Goal: Task Accomplishment & Management: Use online tool/utility

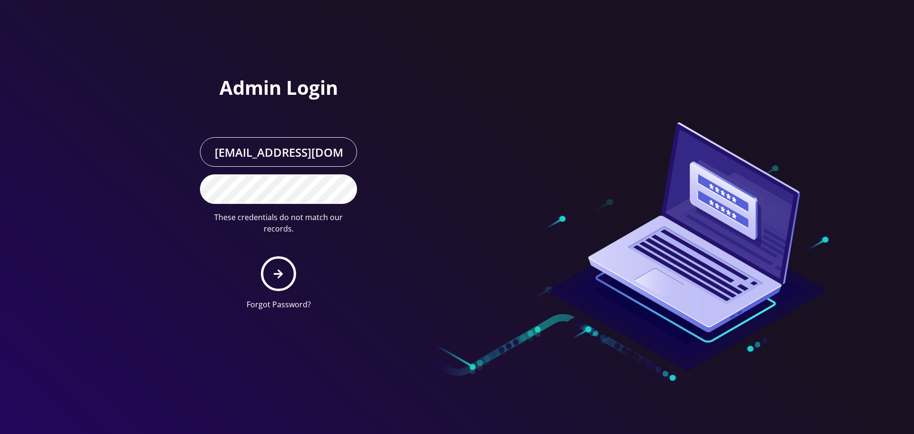
click at [261, 256] on button "submit" at bounding box center [278, 273] width 35 height 35
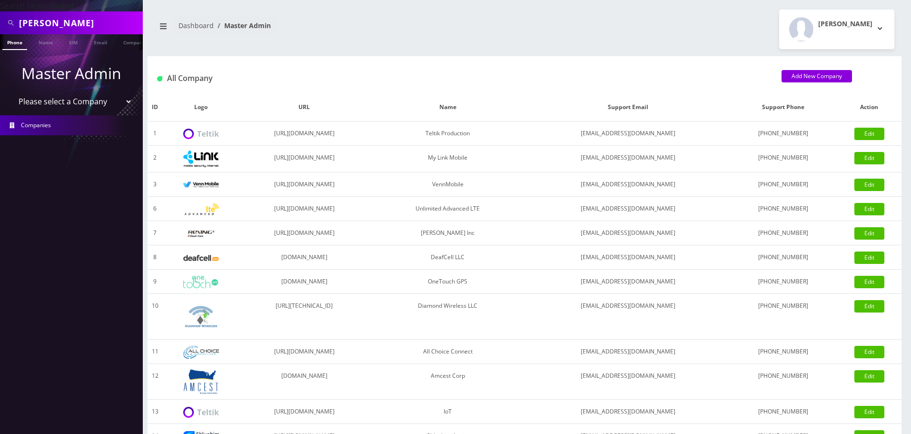
click at [73, 23] on input "[PERSON_NAME]" at bounding box center [79, 23] width 121 height 18
click at [72, 23] on input "[PERSON_NAME]" at bounding box center [79, 23] width 121 height 18
click at [51, 40] on link "Name" at bounding box center [46, 42] width 24 height 16
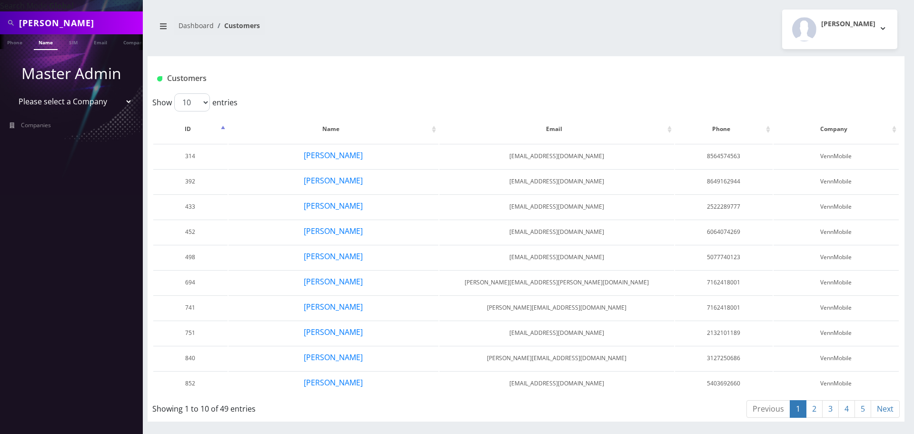
click at [65, 99] on select "Please select a Company Teltik Production My Link Mobile VennMobile Unlimited A…" at bounding box center [71, 101] width 121 height 18
select select "13"
click at [11, 92] on select "Please select a Company Teltik Production My Link Mobile VennMobile Unlimited A…" at bounding box center [71, 101] width 121 height 18
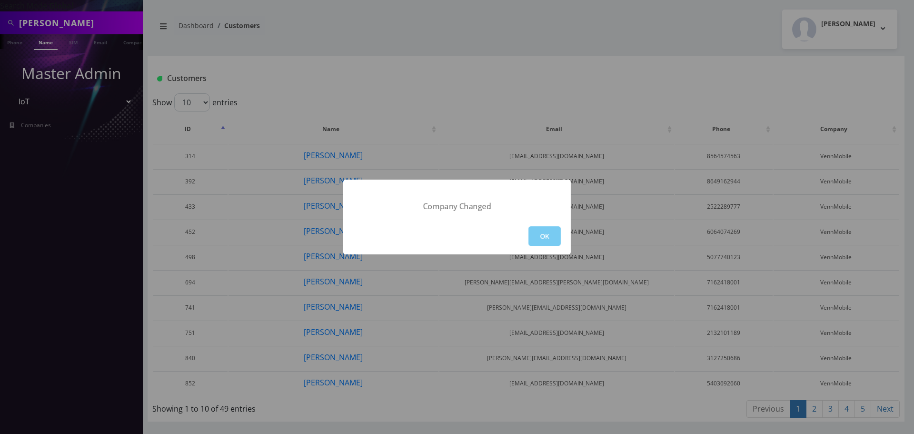
click at [547, 232] on button "OK" at bounding box center [545, 236] width 32 height 20
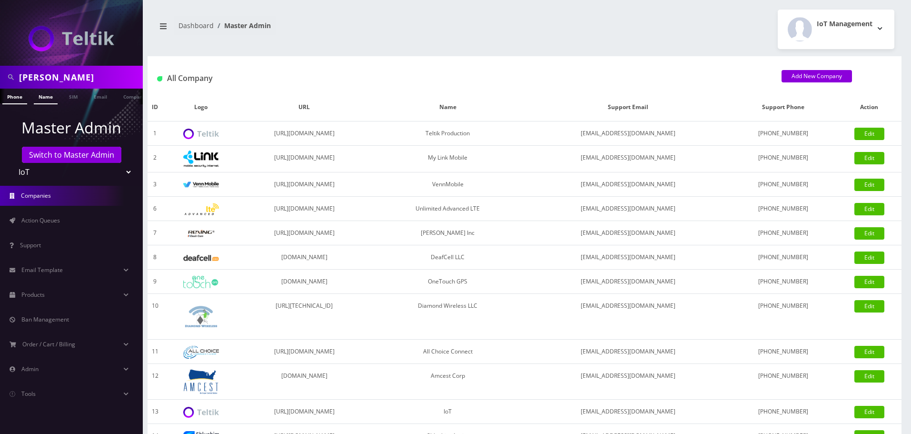
click at [55, 96] on link "Name" at bounding box center [46, 97] width 24 height 16
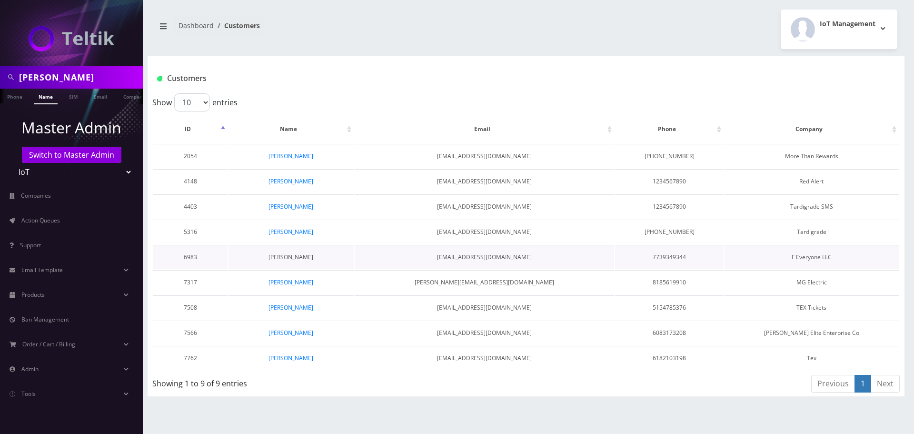
click at [290, 256] on link "Jason Morgan" at bounding box center [291, 257] width 45 height 8
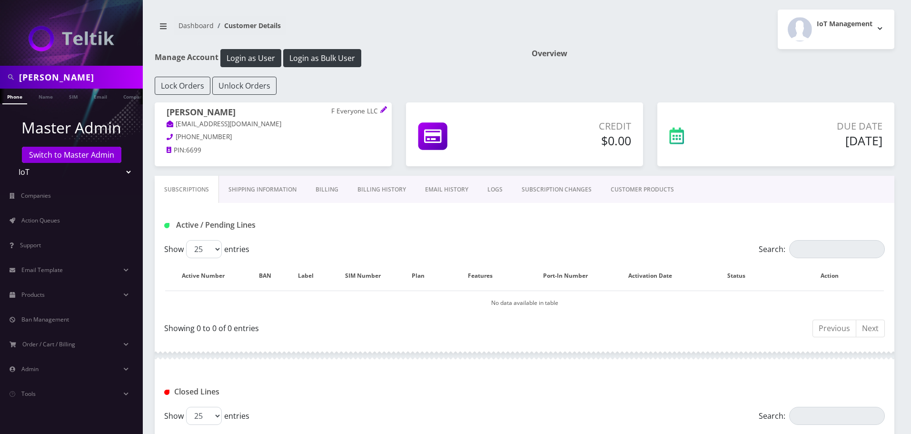
click at [445, 179] on link "EMAIL HISTORY" at bounding box center [447, 190] width 62 height 28
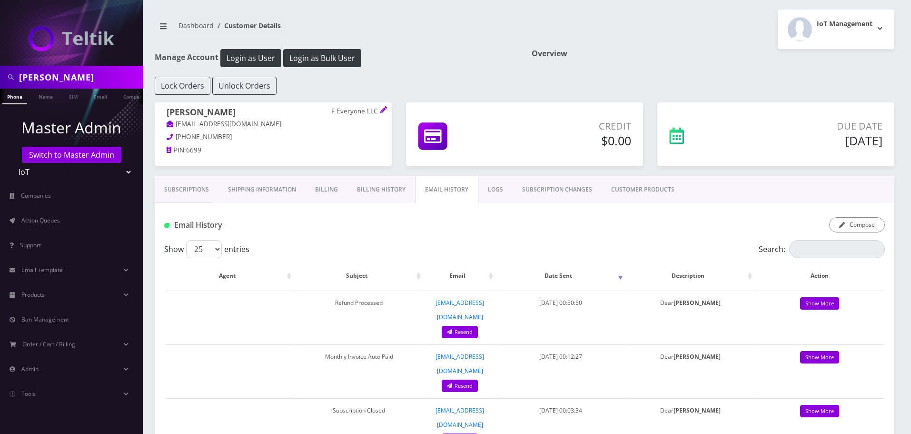
click at [368, 194] on link "Billing History" at bounding box center [382, 190] width 68 height 28
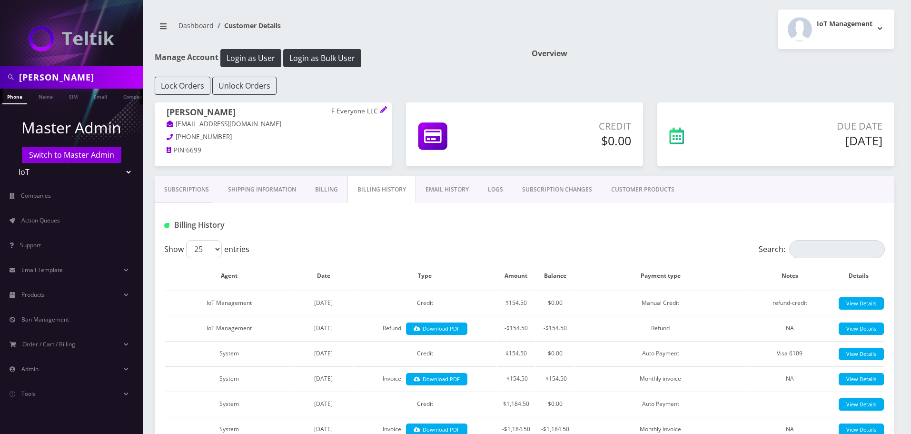
click at [197, 196] on link "Subscriptions" at bounding box center [187, 190] width 64 height 28
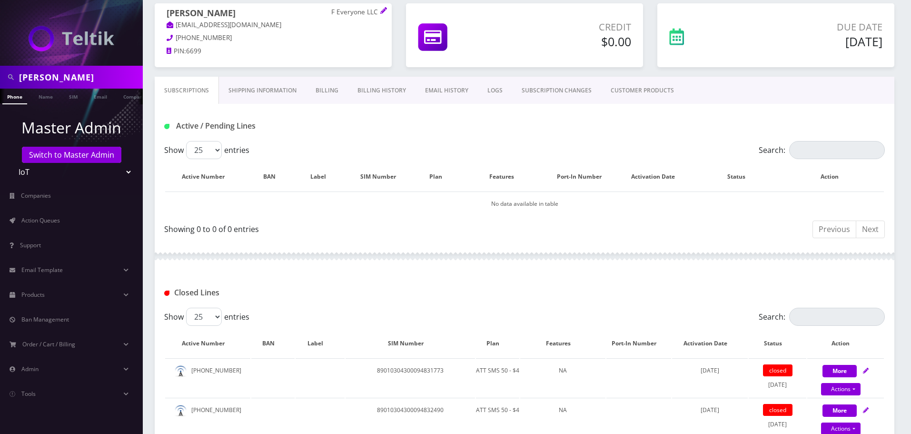
scroll to position [95, 0]
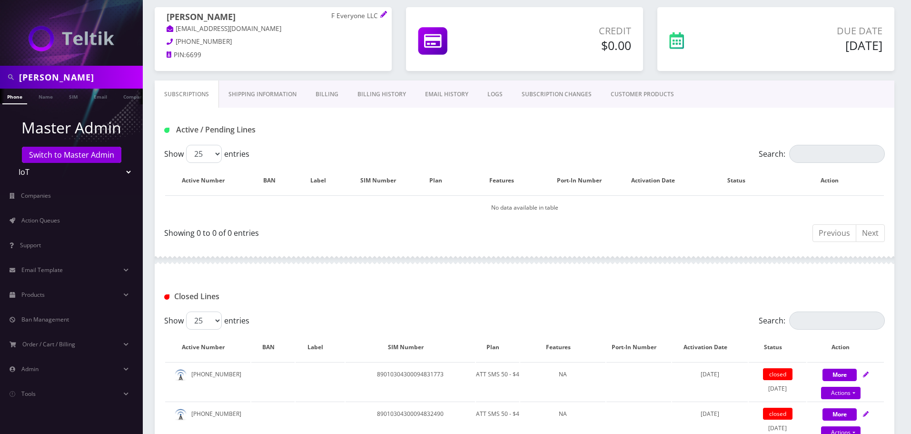
click at [30, 76] on input "jason" at bounding box center [79, 77] width 121 height 18
type input "Dj ent"
click at [133, 97] on ul at bounding box center [138, 97] width 10 height 17
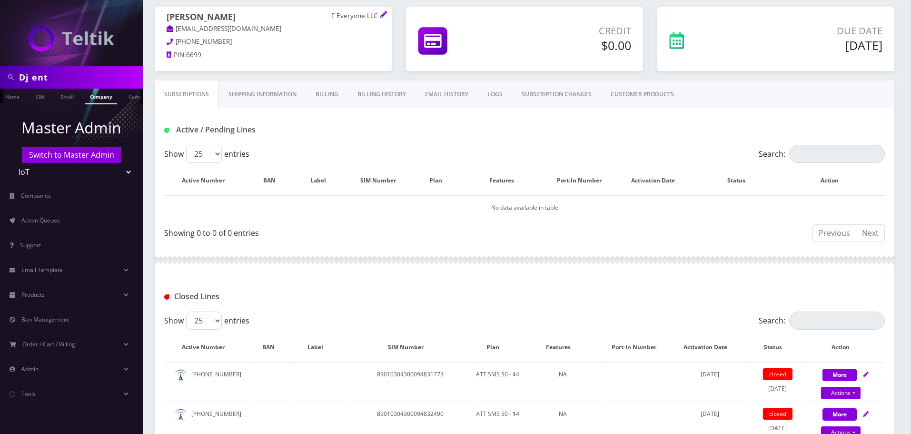
click at [94, 98] on link "Company" at bounding box center [101, 97] width 32 height 16
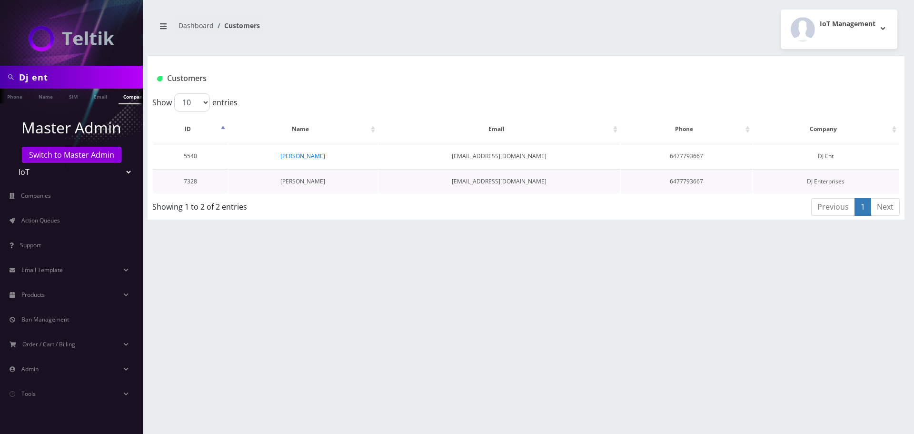
click at [305, 183] on link "Devesh Jairath" at bounding box center [302, 181] width 45 height 8
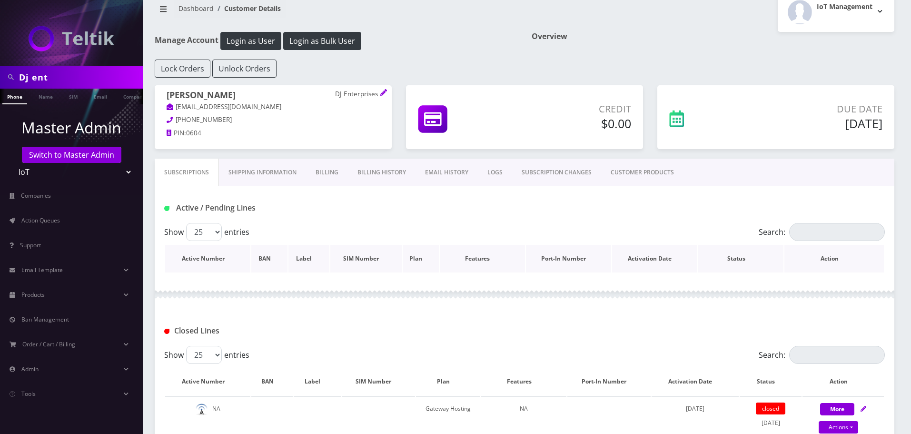
scroll to position [48, 0]
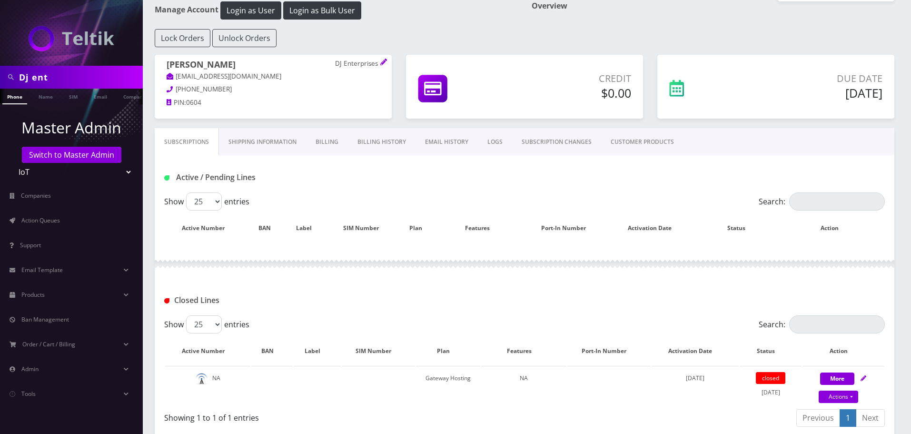
click at [724, 173] on div "Active / Pending Lines" at bounding box center [524, 178] width 735 height 16
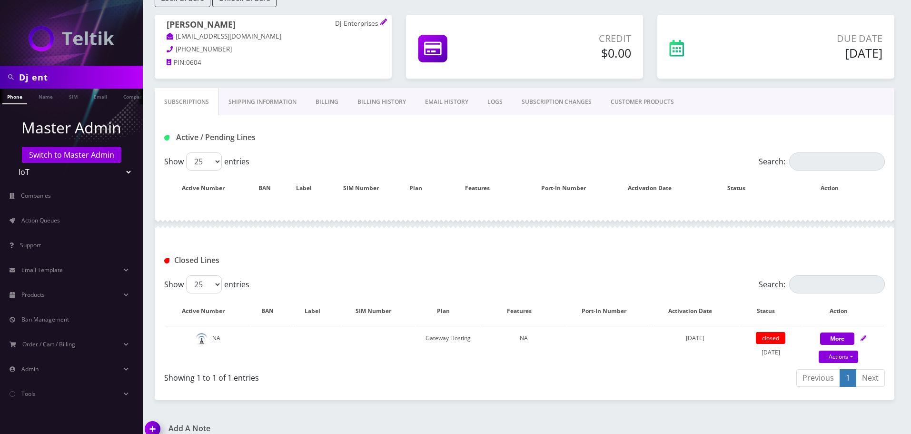
scroll to position [0, 0]
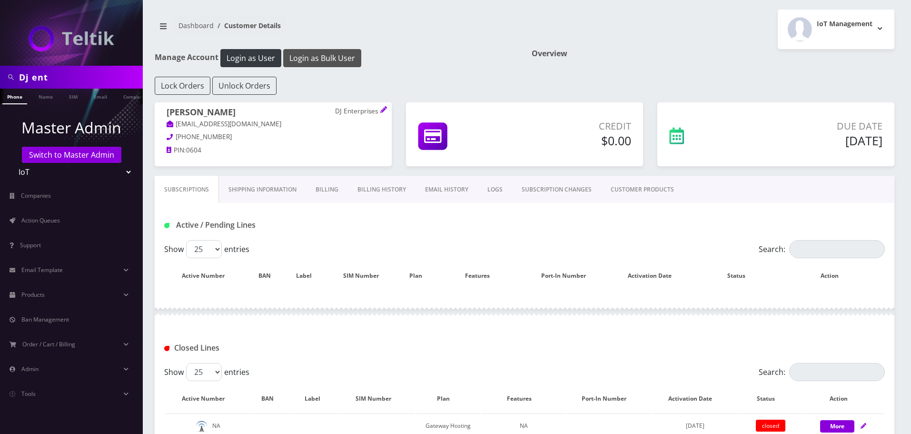
click at [332, 62] on button "Login as Bulk User" at bounding box center [322, 58] width 78 height 18
click at [669, 196] on link "CUSTOMER PRODUCTS" at bounding box center [642, 190] width 82 height 28
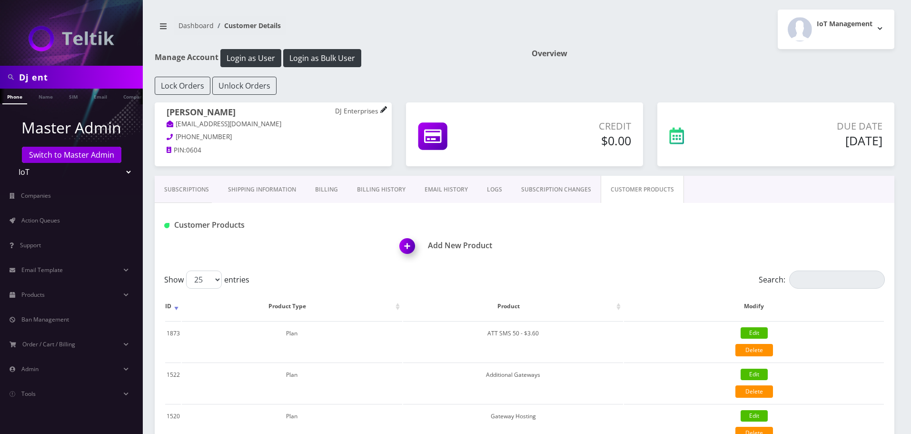
click at [383, 112] on icon at bounding box center [383, 109] width 6 height 6
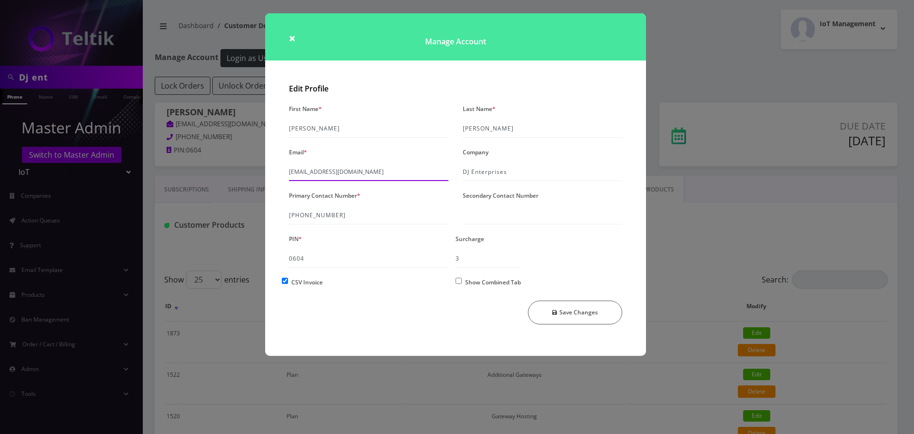
click at [364, 164] on input "billing+khushi@teltik.com" at bounding box center [369, 172] width 160 height 18
paste input "deveshjairath@hotmail"
type input "deveshjairath@hotmail.com"
click at [588, 306] on button "Save Changes" at bounding box center [575, 312] width 95 height 24
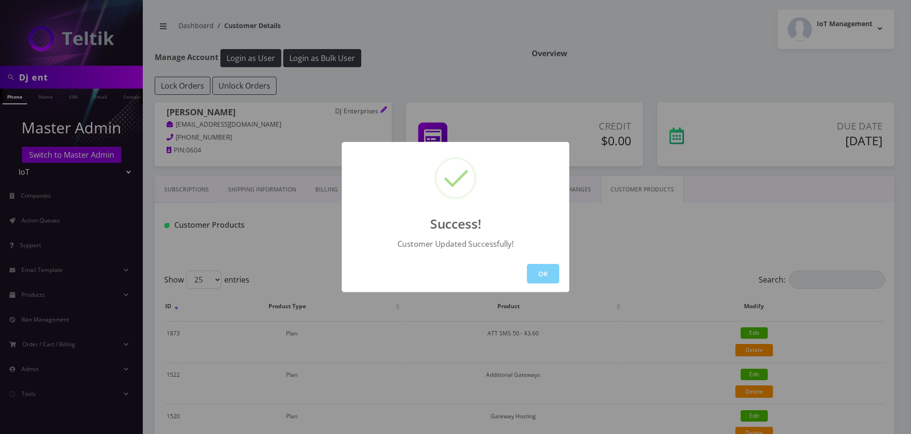
click at [418, 9] on div "Success! Customer Updated Successfully! OK" at bounding box center [455, 217] width 911 height 434
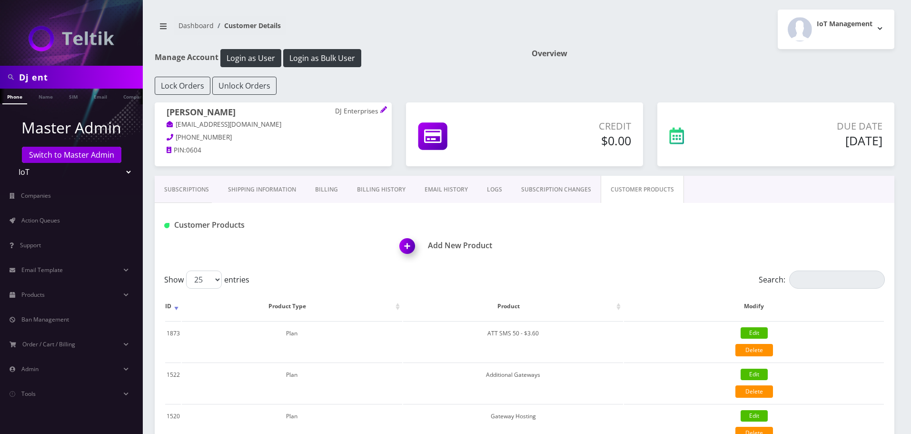
click at [340, 201] on link "Billing" at bounding box center [327, 190] width 42 height 28
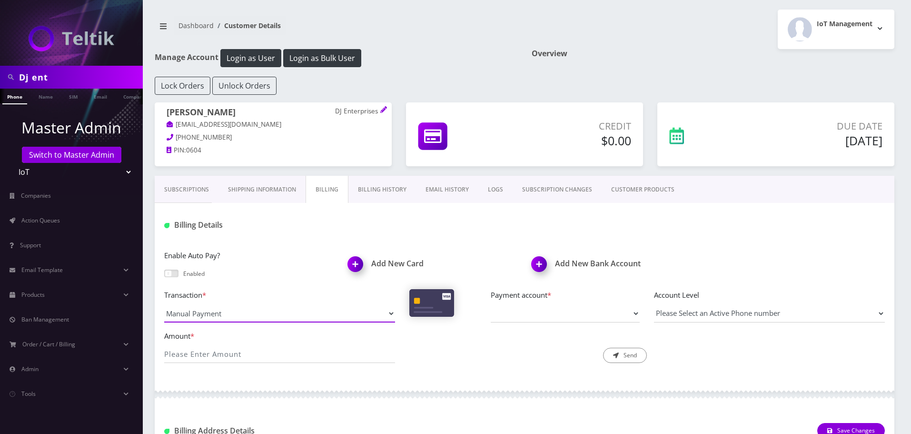
drag, startPoint x: 233, startPoint y: 315, endPoint x: 242, endPoint y: 305, distance: 13.2
click at [234, 315] on select "Manual Payment Custom Charge Manual Credit Custom Invoice" at bounding box center [279, 313] width 231 height 18
click at [260, 313] on select "Manual Payment Custom Charge Manual Credit Custom Invoice" at bounding box center [279, 313] width 231 height 18
select select "Custom Invoice"
click at [164, 304] on select "Manual Payment Custom Charge Manual Credit Custom Invoice" at bounding box center [279, 313] width 231 height 18
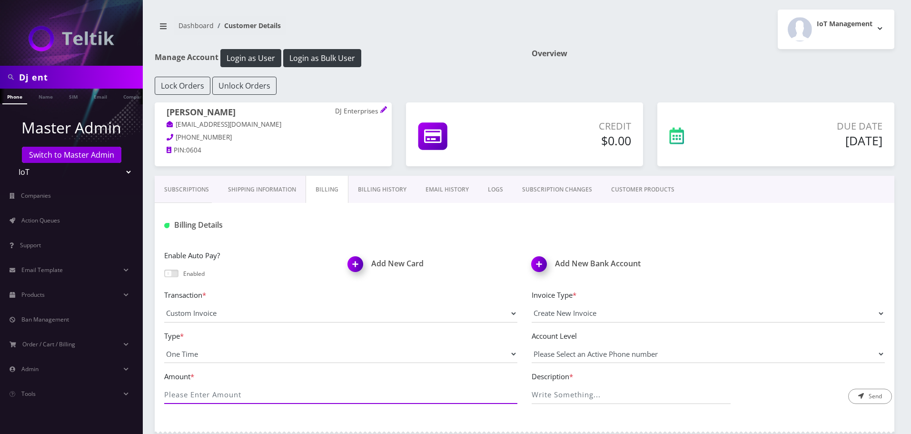
click at [227, 393] on input "Amount *" at bounding box center [340, 395] width 353 height 18
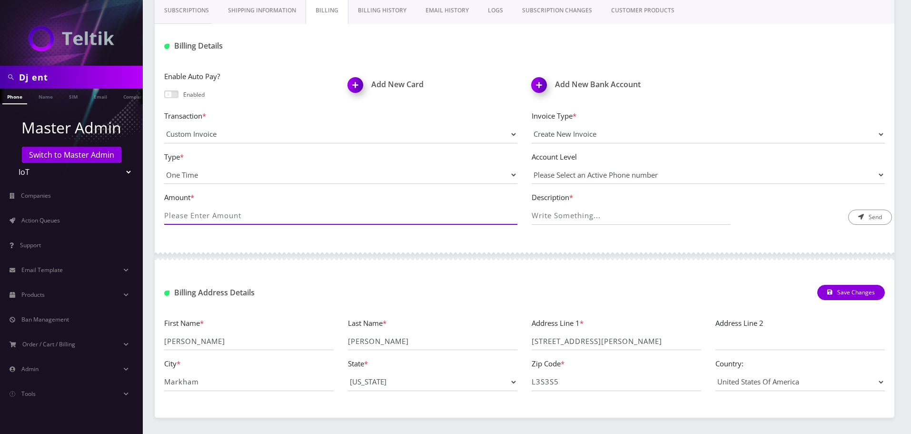
scroll to position [190, 0]
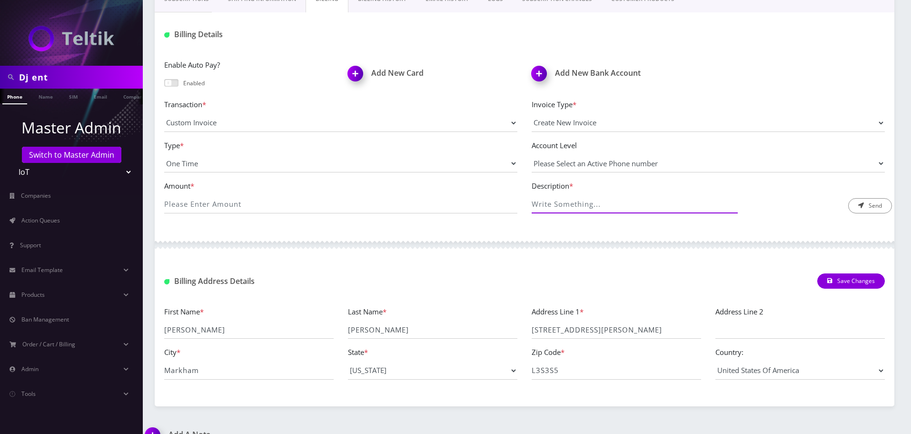
click at [597, 209] on input "Description *" at bounding box center [631, 204] width 199 height 18
click at [311, 192] on div "Amount *" at bounding box center [341, 196] width 368 height 33
click at [304, 203] on input "Amount *" at bounding box center [340, 204] width 353 height 18
paste input "https://docs.google.com/spreadsheets/d/1CwQ7hd1L_B6XlSEj-yMu9vkAbmn1laTdROnD0C-…"
type input "https://docs.google.com/spreadsheets/d/1CwQ7hd1L_B6XlSEj-yMu9vkAbmn1laTdROnD0C-…"
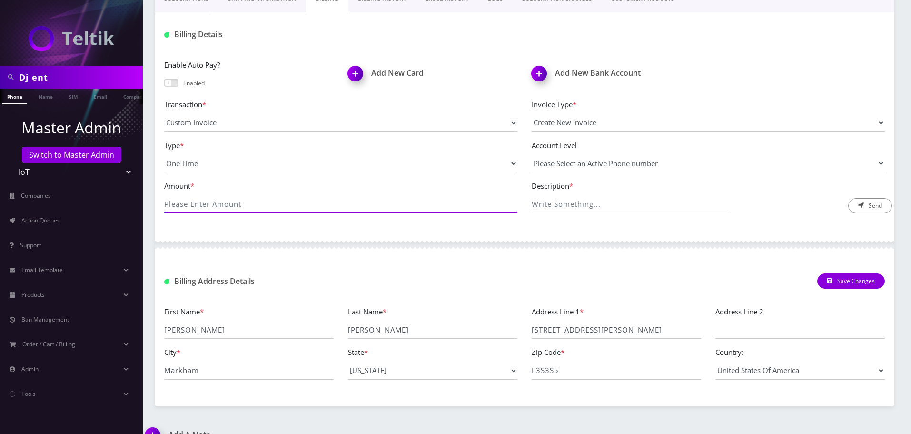
scroll to position [0, 0]
type input "6"
type input "4602.3"
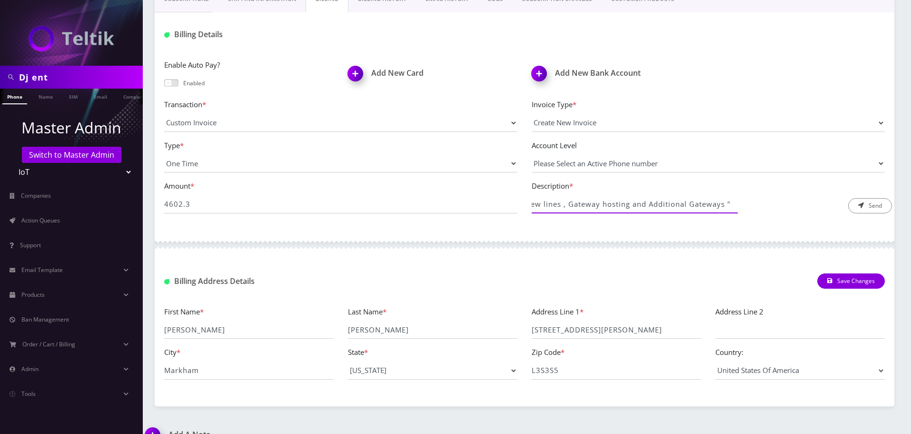
paste input "https://docs.google.com/spreadsheets/d/1CwQ7hd1L_B6XlSEj-yMu9vkAbmn1laTdROnD0C-…"
type input "Prorated Charges for New lines , Gateway hosting and Additional Gateways "https…"
click at [865, 208] on button "Send" at bounding box center [871, 205] width 44 height 15
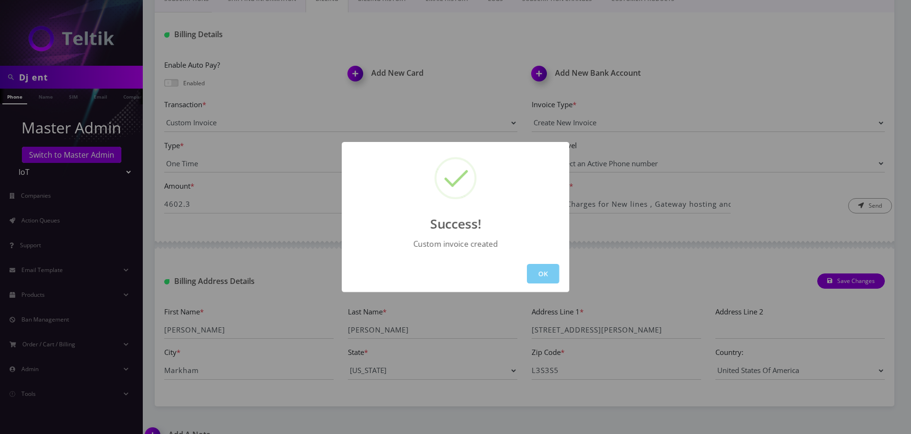
click at [539, 272] on button "OK" at bounding box center [543, 274] width 32 height 20
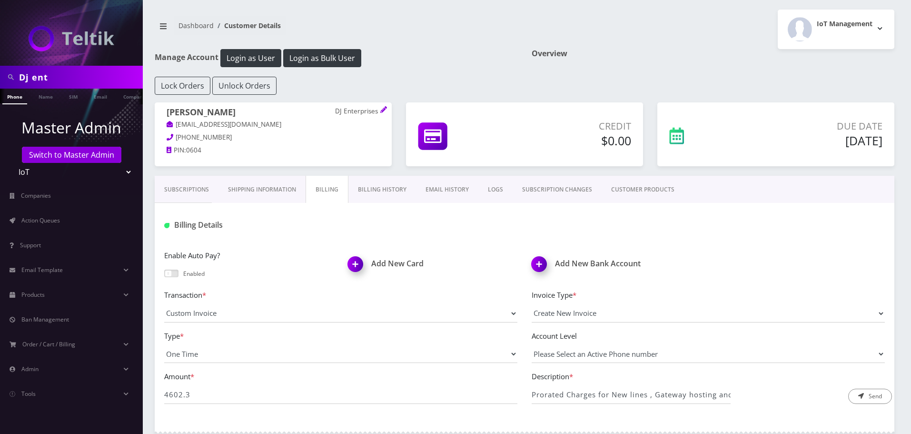
click at [389, 185] on link "Billing History" at bounding box center [383, 190] width 68 height 28
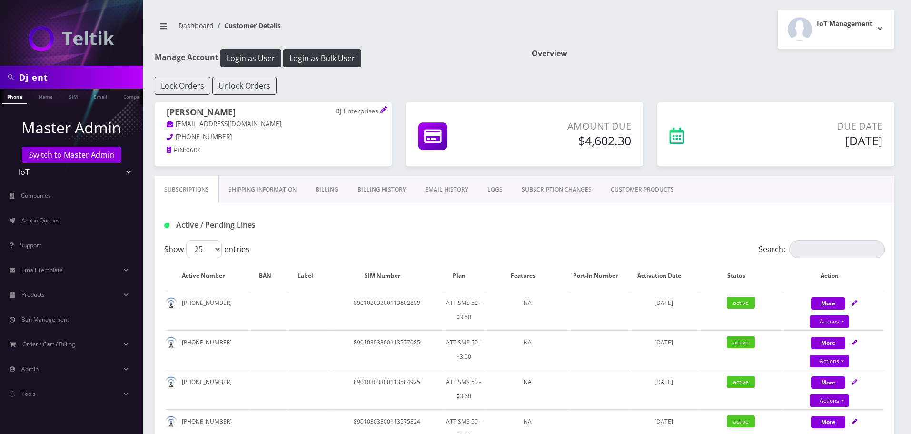
click at [55, 78] on input "Dj ent" at bounding box center [79, 77] width 121 height 18
type input "npm"
click at [122, 97] on link "Company" at bounding box center [120, 97] width 32 height 16
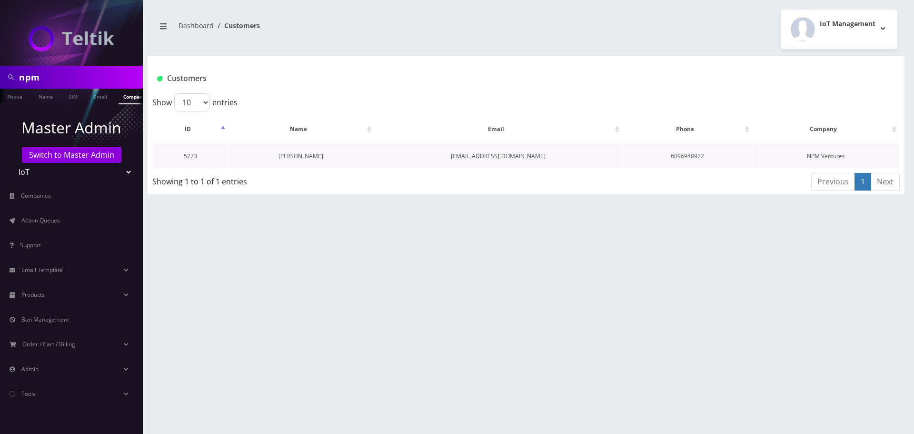
click at [297, 156] on link "[PERSON_NAME]" at bounding box center [301, 156] width 45 height 8
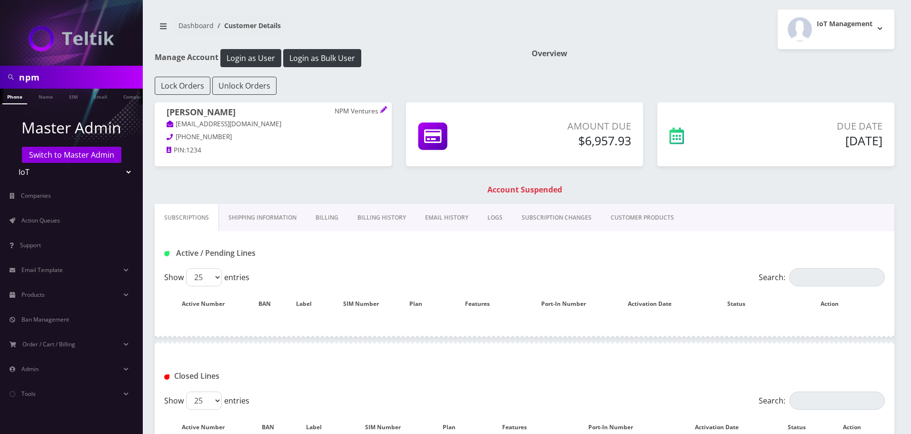
click at [371, 216] on link "Billing History" at bounding box center [382, 218] width 68 height 28
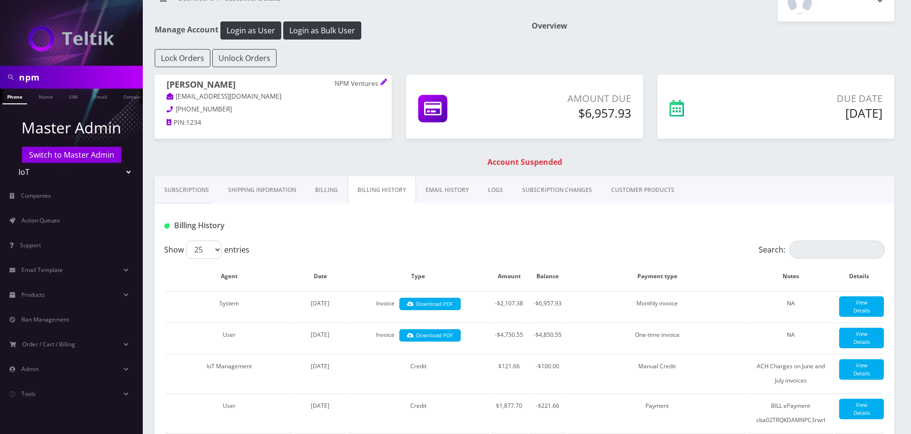
scroll to position [95, 0]
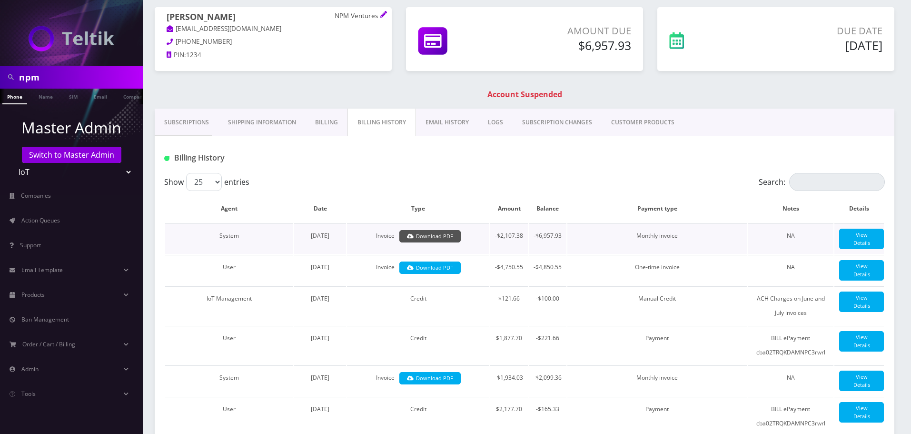
click at [440, 237] on link "Download PDF" at bounding box center [430, 236] width 61 height 13
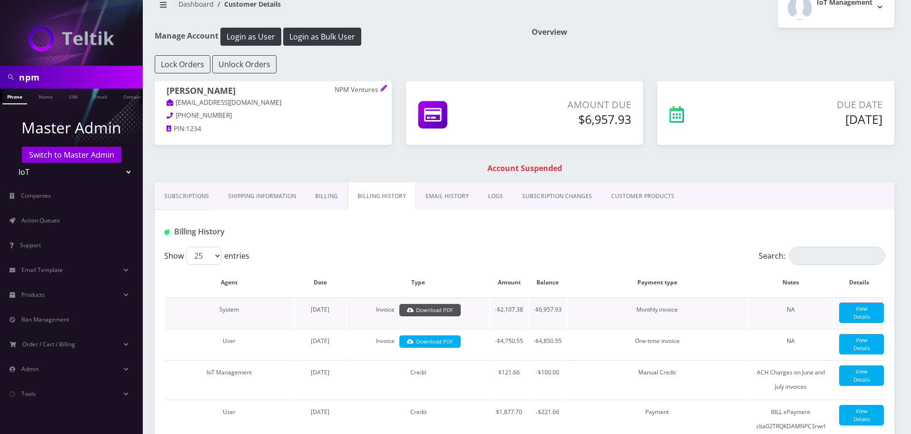
scroll to position [0, 0]
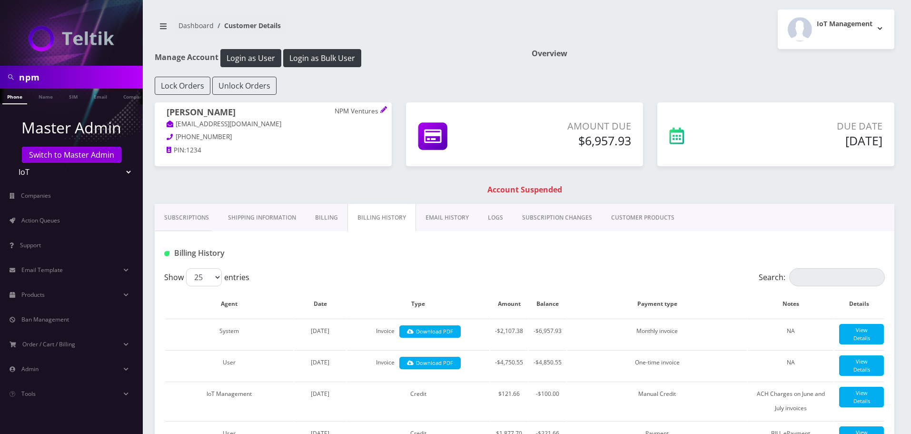
click at [749, 194] on h1 "Account Suspended" at bounding box center [524, 189] width 735 height 9
